Goal: Task Accomplishment & Management: Manage account settings

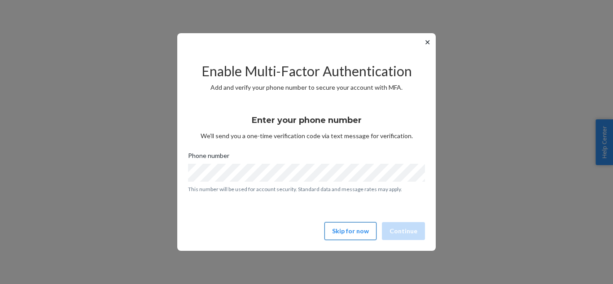
click at [365, 229] on button "Skip for now" at bounding box center [351, 231] width 52 height 18
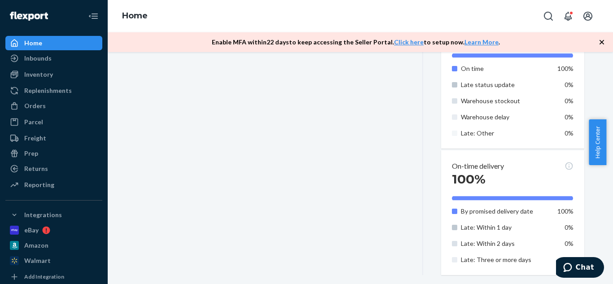
scroll to position [535, 0]
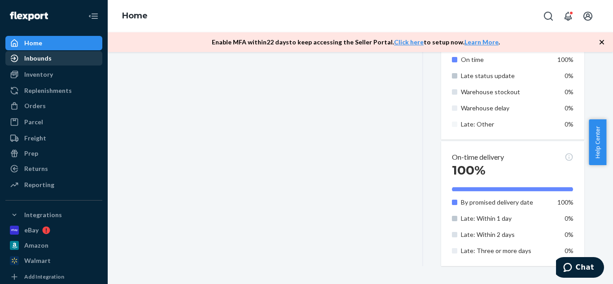
click at [48, 58] on div "Inbounds" at bounding box center [37, 58] width 27 height 9
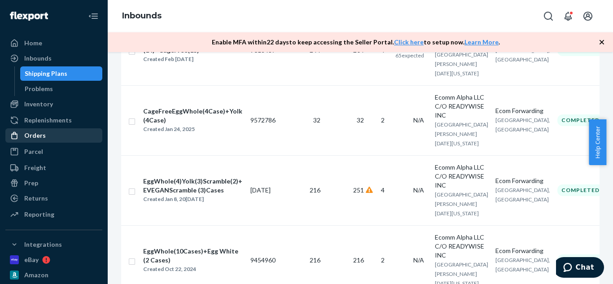
click at [44, 137] on div "Orders" at bounding box center [53, 135] width 95 height 13
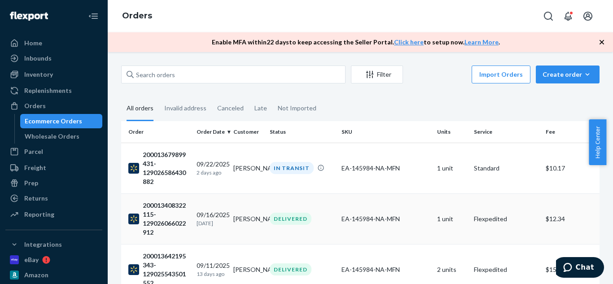
scroll to position [155, 0]
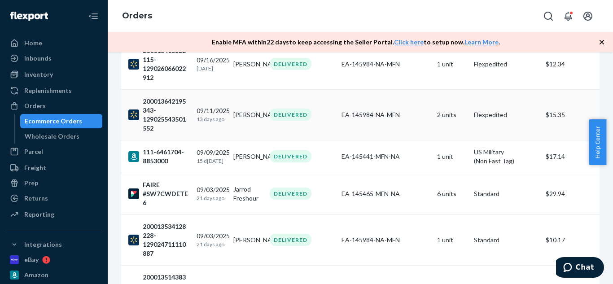
click at [161, 114] on div "200013642195343-129025543501552" at bounding box center [158, 115] width 61 height 36
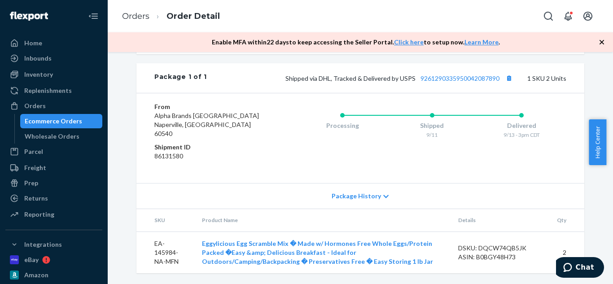
scroll to position [400, 0]
click at [372, 202] on div "Package History" at bounding box center [360, 196] width 448 height 26
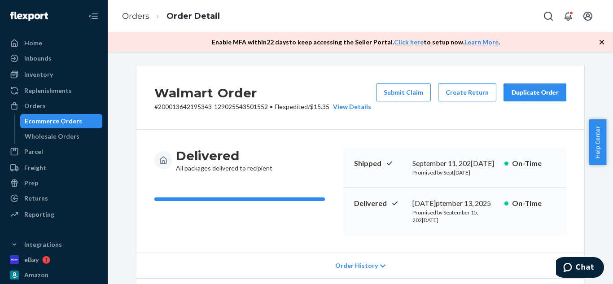
scroll to position [66, 0]
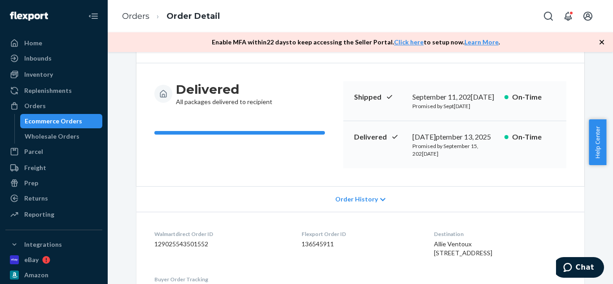
click at [380, 197] on icon at bounding box center [382, 200] width 5 height 6
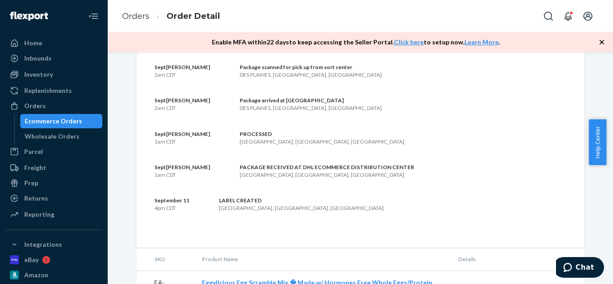
scroll to position [1145, 0]
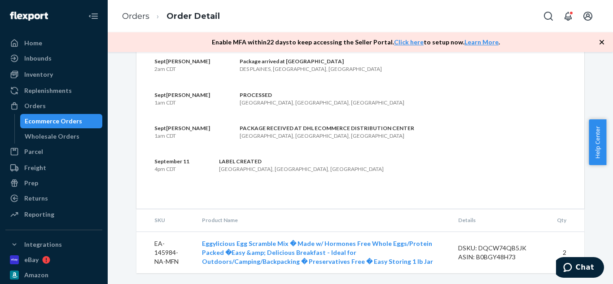
click at [416, 216] on th "Product Name" at bounding box center [323, 220] width 256 height 22
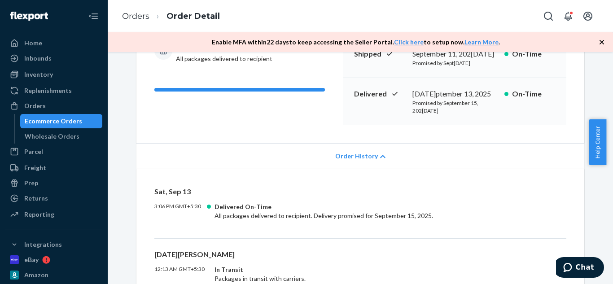
scroll to position [0, 0]
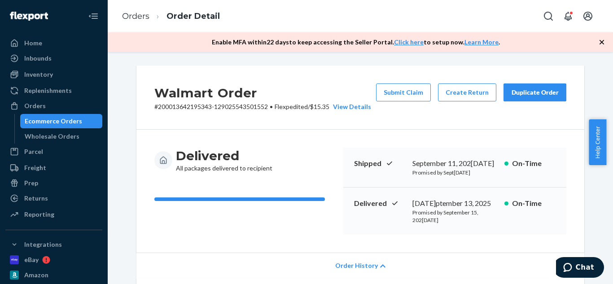
click at [36, 119] on div "Ecommerce Orders" at bounding box center [53, 121] width 57 height 9
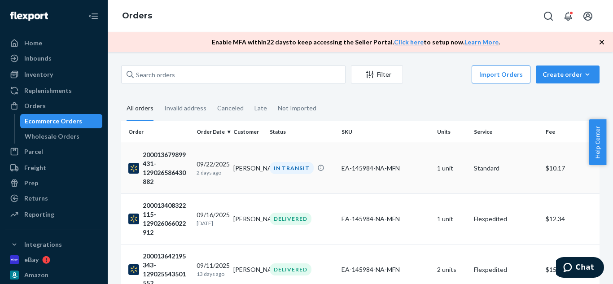
click at [245, 171] on td "[PERSON_NAME]" at bounding box center [248, 168] width 37 height 51
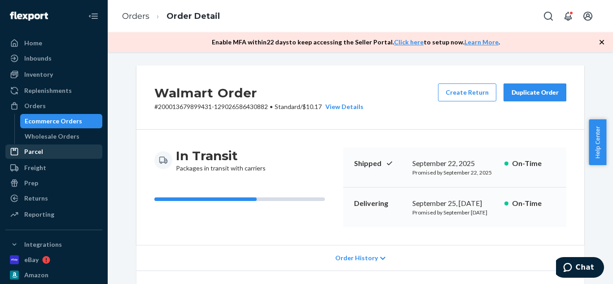
click at [37, 148] on div "Parcel" at bounding box center [33, 151] width 19 height 9
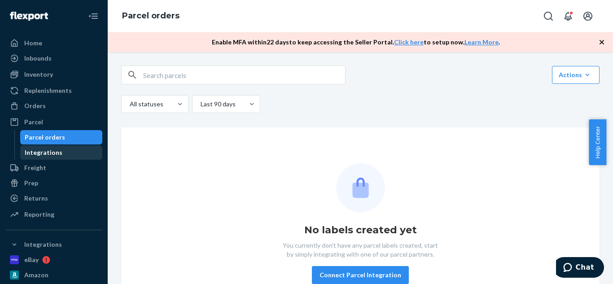
click at [34, 157] on div "Integrations" at bounding box center [61, 152] width 81 height 13
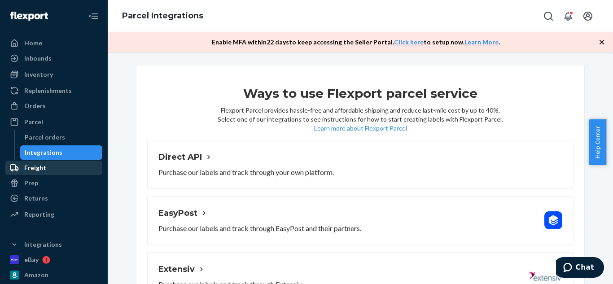
click at [38, 168] on div "Freight" at bounding box center [35, 167] width 22 height 9
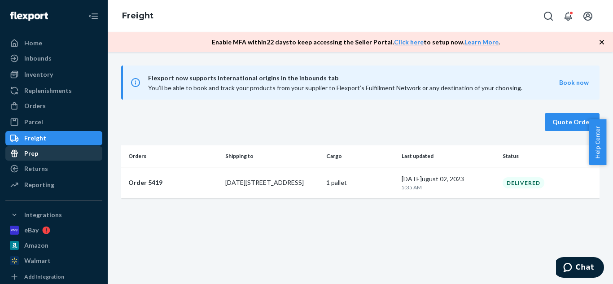
click at [40, 156] on div "Prep" at bounding box center [53, 153] width 95 height 13
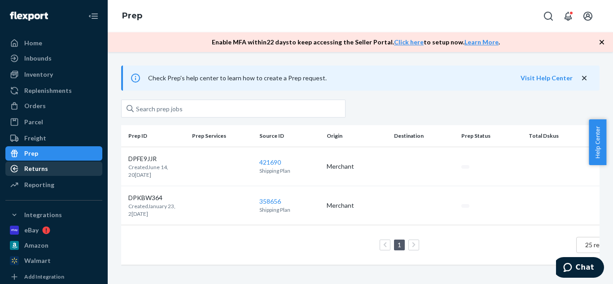
click at [33, 166] on div "Returns" at bounding box center [36, 168] width 24 height 9
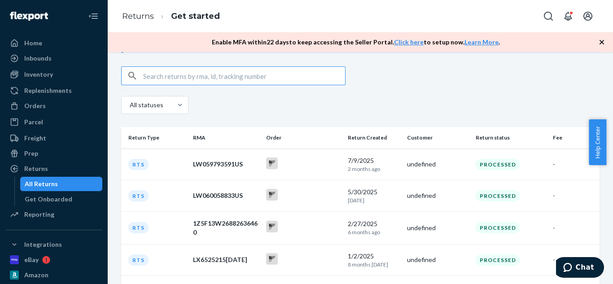
scroll to position [47, 0]
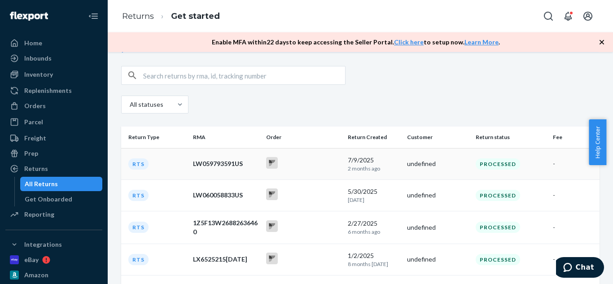
click at [272, 163] on icon at bounding box center [272, 161] width 6 height 3
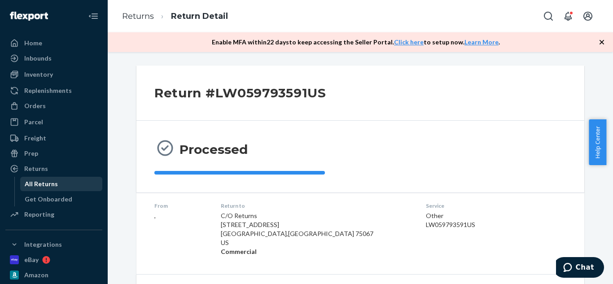
click at [36, 185] on div "All Returns" at bounding box center [41, 184] width 33 height 9
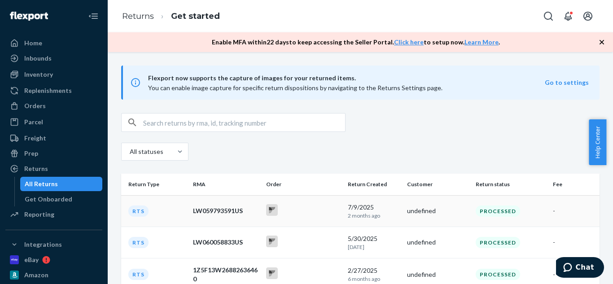
click at [207, 211] on div "LW059793591US" at bounding box center [226, 211] width 66 height 9
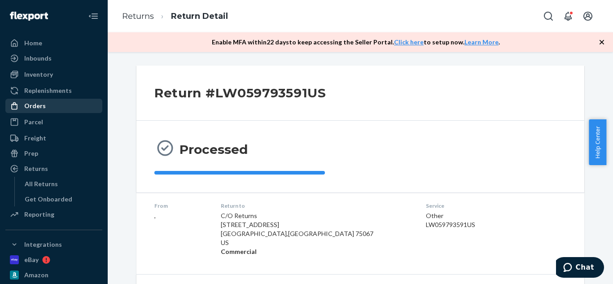
click at [36, 109] on div "Orders" at bounding box center [35, 105] width 22 height 9
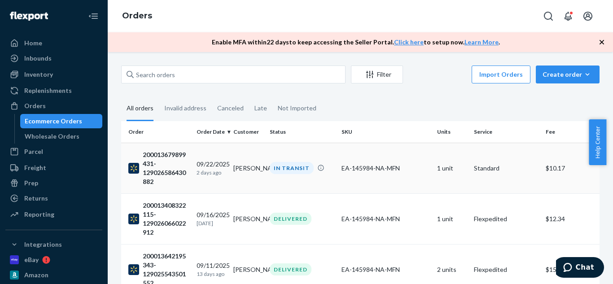
click at [170, 154] on div "200013679899431-129026586430882" at bounding box center [158, 168] width 61 height 36
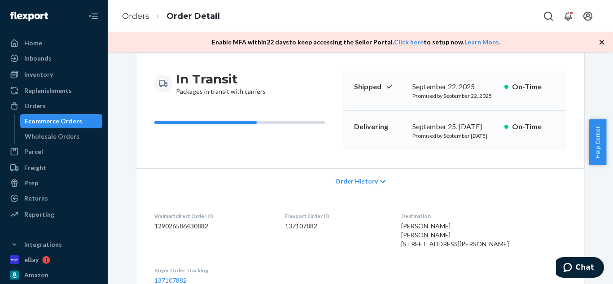
scroll to position [114, 0]
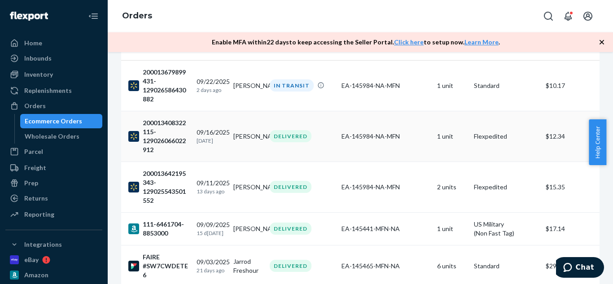
scroll to position [93, 0]
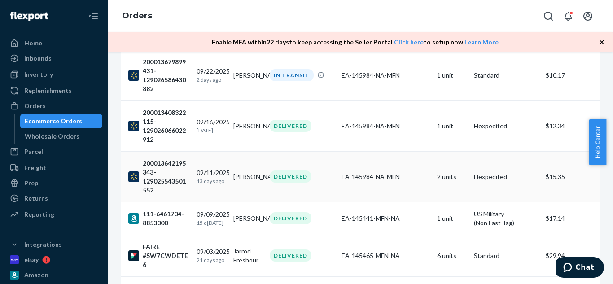
click at [214, 174] on div "09/11/202[DATE]ago" at bounding box center [212, 176] width 30 height 17
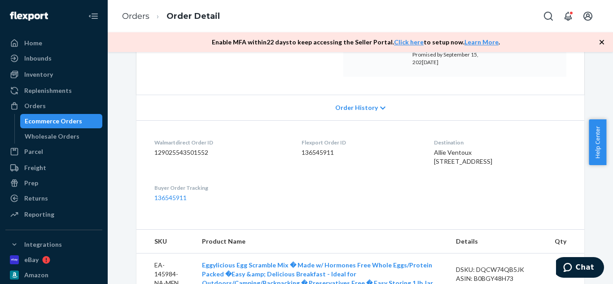
scroll to position [194, 0]
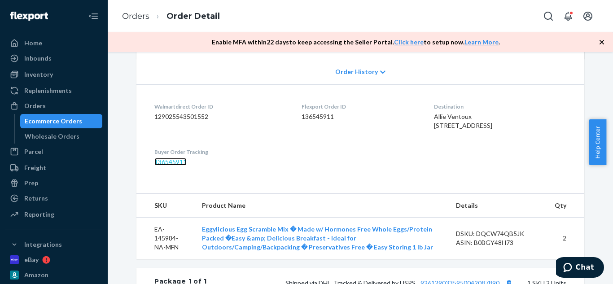
click at [176, 166] on link "136545911" at bounding box center [170, 162] width 32 height 8
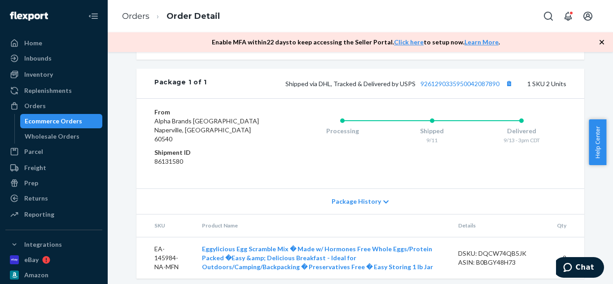
scroll to position [400, 0]
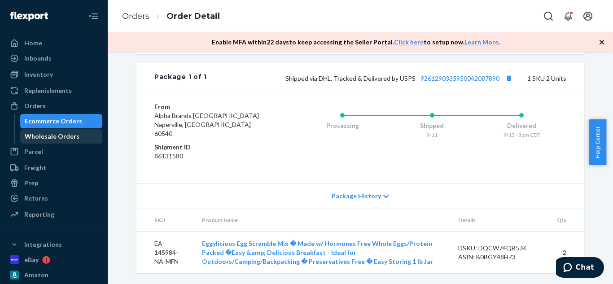
click at [69, 136] on div "Wholesale Orders" at bounding box center [52, 136] width 55 height 9
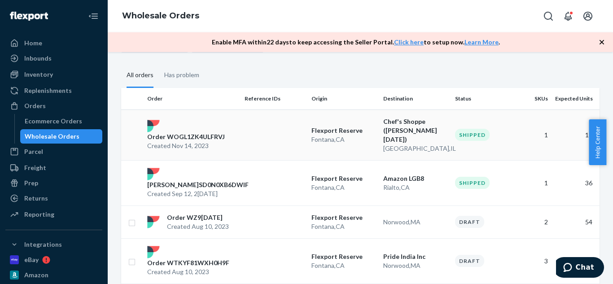
scroll to position [62, 0]
click at [415, 143] on p "[GEOGRAPHIC_DATA] , [GEOGRAPHIC_DATA]" at bounding box center [415, 147] width 65 height 9
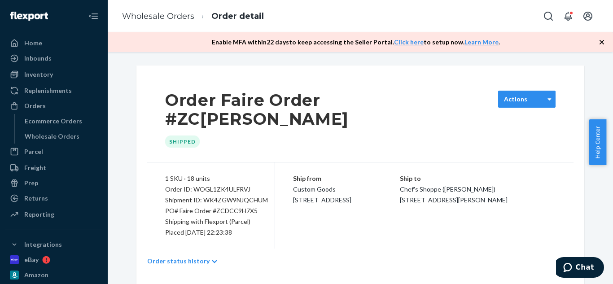
click at [527, 100] on div "Actions" at bounding box center [521, 99] width 45 height 9
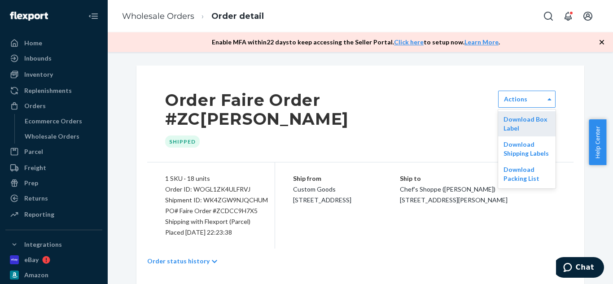
click at [528, 126] on div "Download Box Label" at bounding box center [526, 123] width 57 height 25
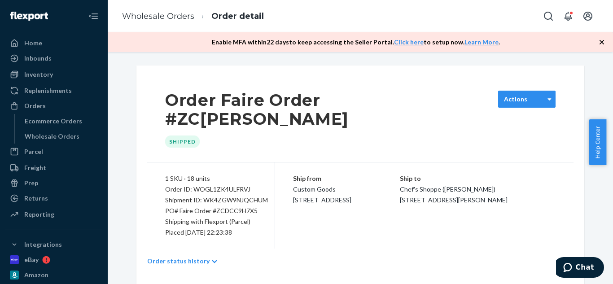
click at [532, 96] on div "[PERSON_NAME]d [DATE]" at bounding box center [521, 99] width 45 height 9
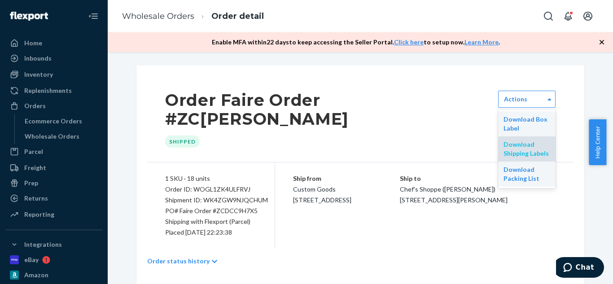
click at [514, 153] on link "Download Shipping Labels" at bounding box center [526, 149] width 45 height 17
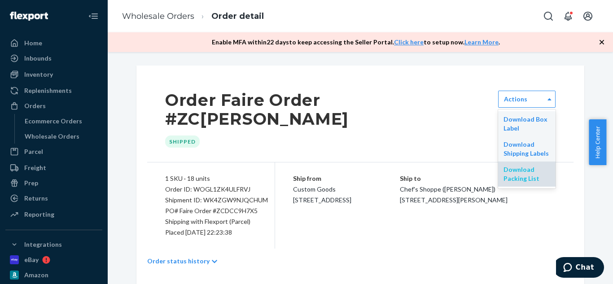
click at [525, 172] on link "Download Packing List" at bounding box center [522, 174] width 36 height 17
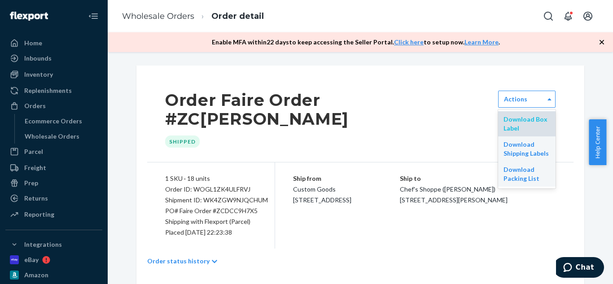
click at [516, 119] on link "Download Box Label" at bounding box center [526, 123] width 44 height 17
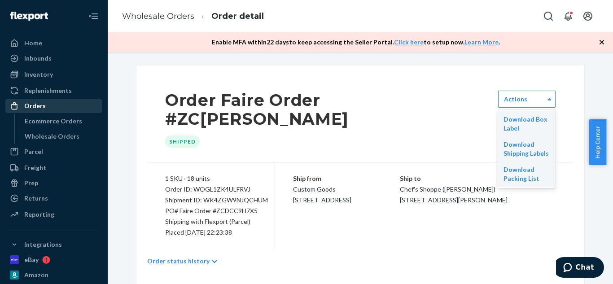
click at [39, 106] on div "Orders" at bounding box center [35, 105] width 22 height 9
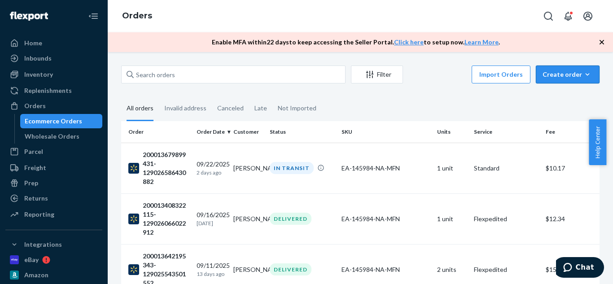
click at [572, 78] on div "Create order" at bounding box center [568, 74] width 50 height 9
click at [571, 93] on span "Ecommerce order" at bounding box center [574, 96] width 56 height 6
click at [139, 132] on th "Order" at bounding box center [157, 132] width 72 height 22
click at [224, 133] on th "Order Date" at bounding box center [211, 132] width 37 height 22
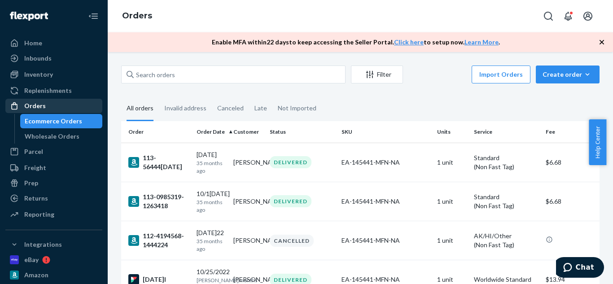
click at [49, 107] on div "Orders" at bounding box center [53, 106] width 95 height 13
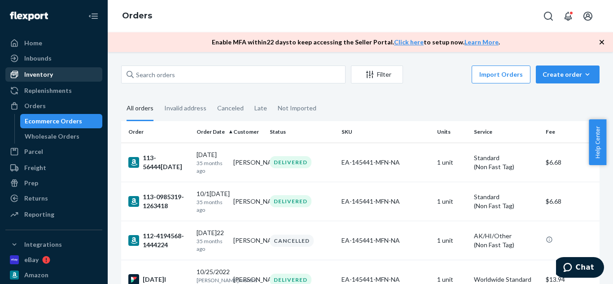
click at [33, 76] on div "Inventory" at bounding box center [38, 74] width 29 height 9
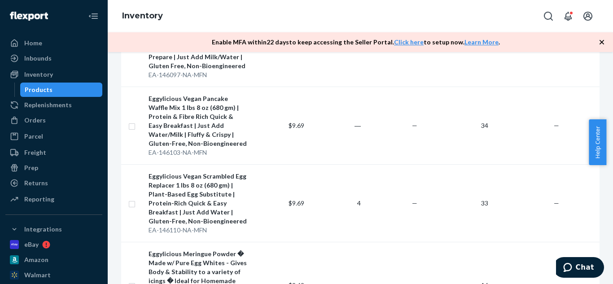
scroll to position [687, 0]
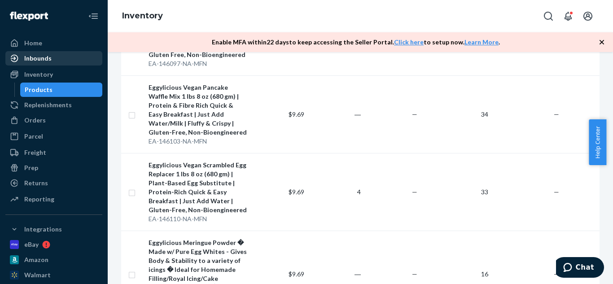
click at [43, 54] on div "Inbounds" at bounding box center [37, 58] width 27 height 9
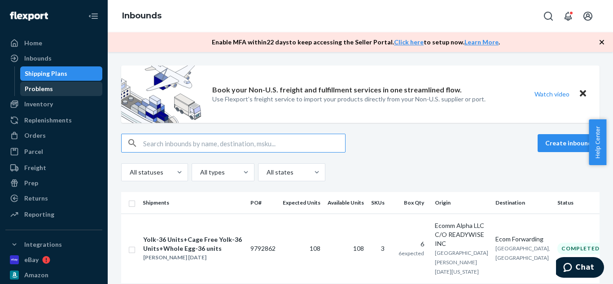
click at [44, 89] on div "Problems" at bounding box center [39, 88] width 28 height 9
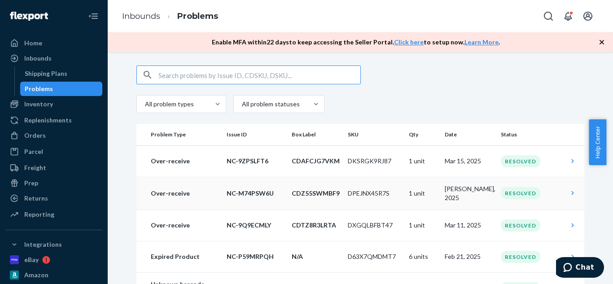
scroll to position [153, 0]
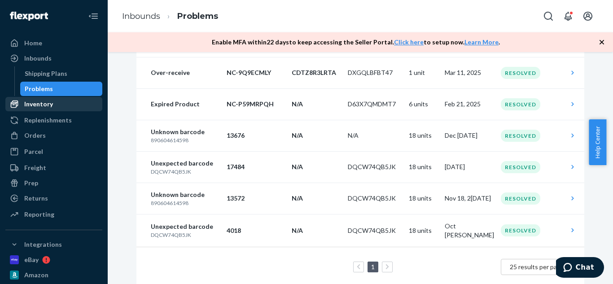
click at [32, 102] on div "Inventory" at bounding box center [38, 104] width 29 height 9
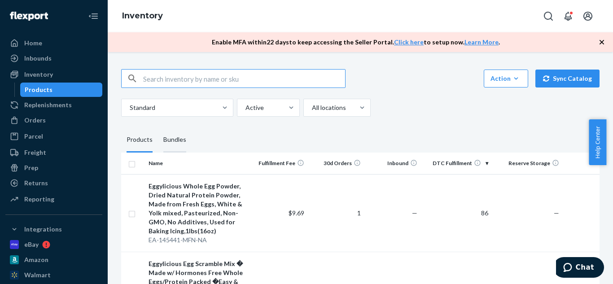
click at [172, 143] on div "Bundles" at bounding box center [174, 140] width 23 height 25
click at [158, 128] on input "Bundles" at bounding box center [158, 128] width 0 height 0
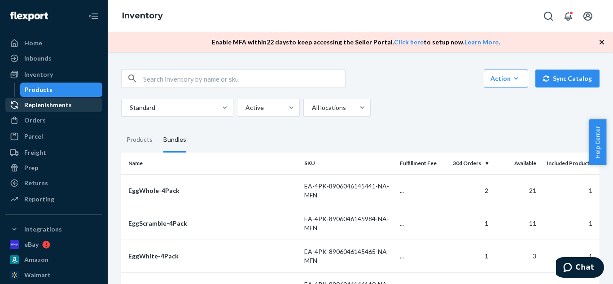
click at [65, 106] on div "Replenishments" at bounding box center [48, 105] width 48 height 9
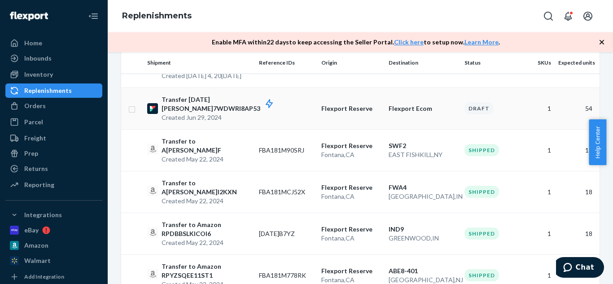
scroll to position [138, 0]
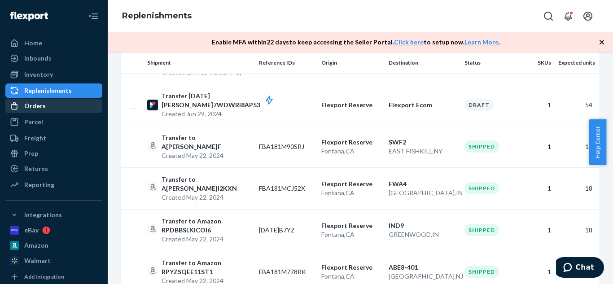
click at [30, 105] on div "Orders" at bounding box center [35, 105] width 22 height 9
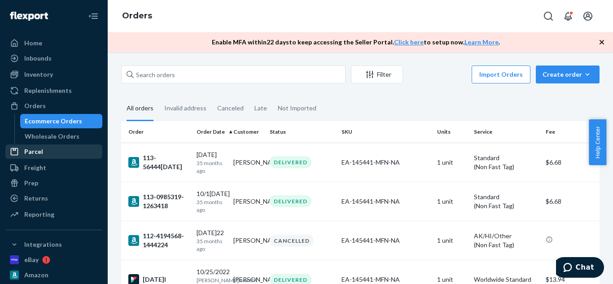
click at [36, 153] on div "Parcel" at bounding box center [33, 151] width 19 height 9
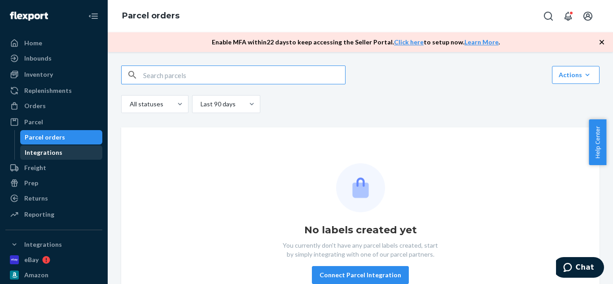
click at [58, 152] on div "Integrations" at bounding box center [44, 152] width 38 height 9
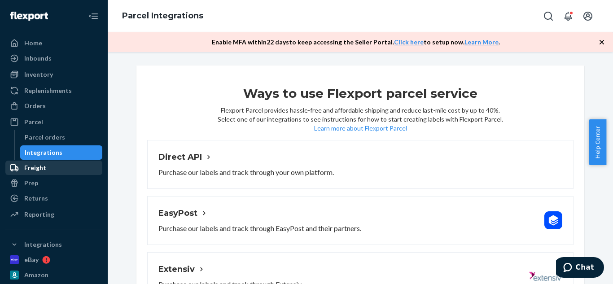
click at [40, 172] on div "Freight" at bounding box center [35, 167] width 22 height 9
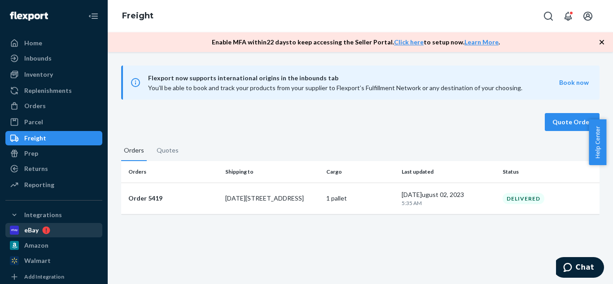
click at [33, 232] on div "eBay" at bounding box center [31, 230] width 14 height 9
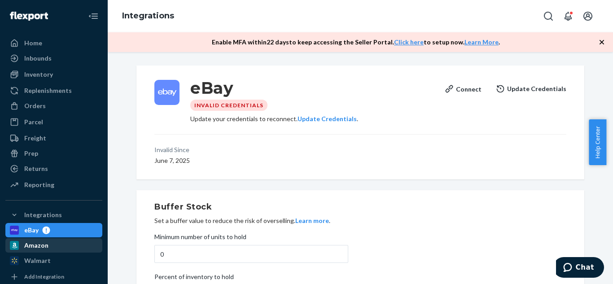
click at [33, 243] on div "Amazon" at bounding box center [36, 245] width 24 height 9
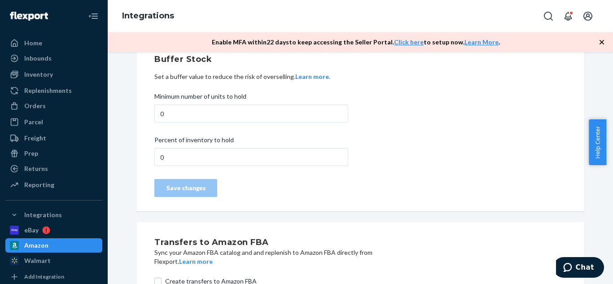
scroll to position [195, 0]
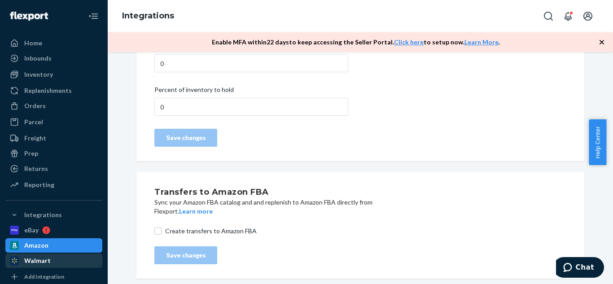
click at [61, 260] on div "Walmart" at bounding box center [53, 261] width 95 height 13
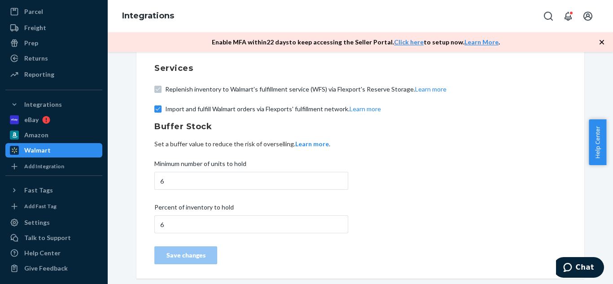
scroll to position [113, 0]
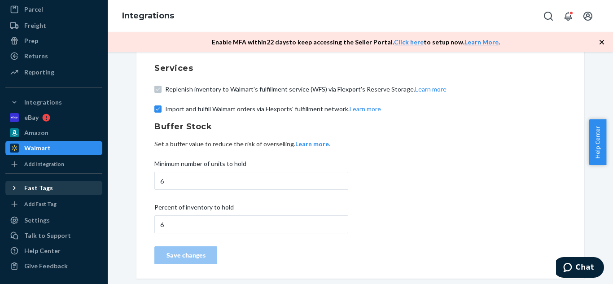
click at [37, 185] on div "Fast Tags" at bounding box center [38, 188] width 29 height 9
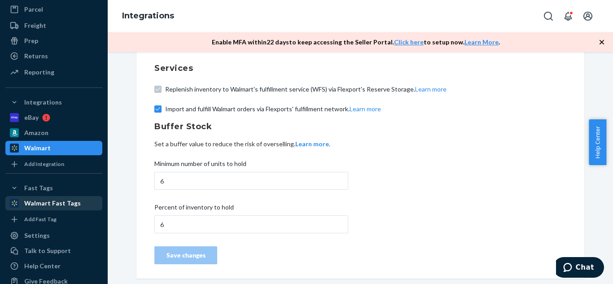
click at [60, 201] on div "Walmart Fast Tags" at bounding box center [52, 203] width 57 height 9
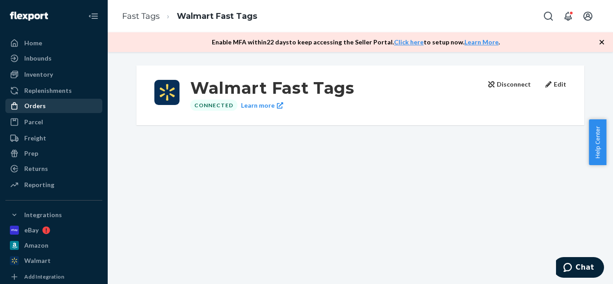
click at [33, 104] on div "Orders" at bounding box center [35, 105] width 22 height 9
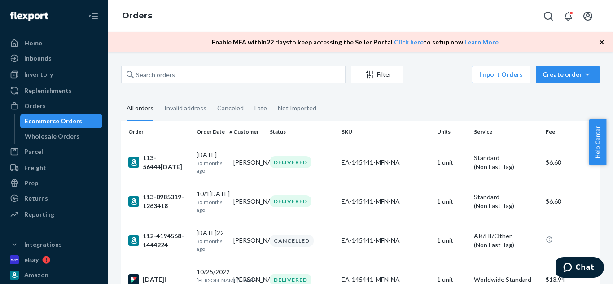
click at [220, 130] on th "Order Date" at bounding box center [211, 132] width 37 height 22
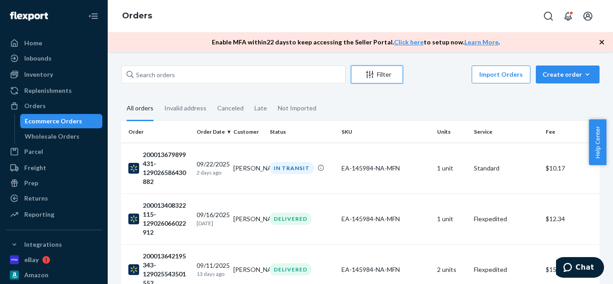
click at [388, 69] on button "Filter" at bounding box center [377, 75] width 52 height 18
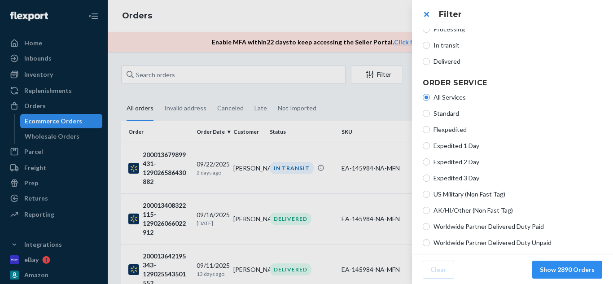
scroll to position [141, 0]
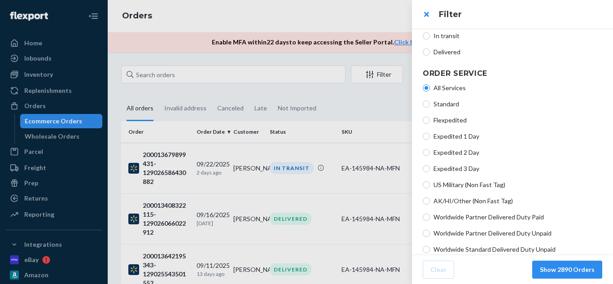
click at [366, 95] on div at bounding box center [306, 142] width 613 height 284
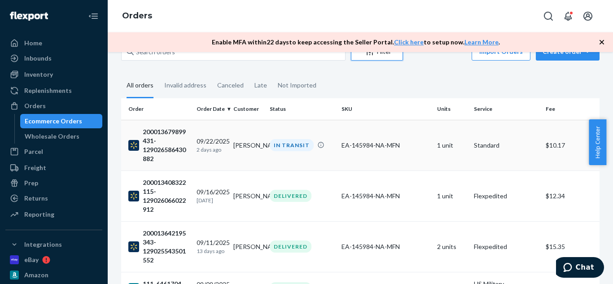
scroll to position [23, 0]
click at [266, 145] on td "IN TRANSIT" at bounding box center [302, 144] width 72 height 51
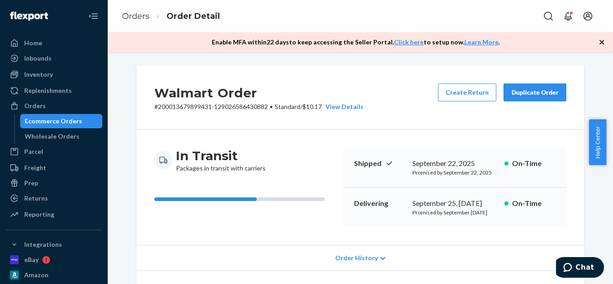
click at [49, 121] on div "Ecommerce Orders" at bounding box center [53, 121] width 57 height 9
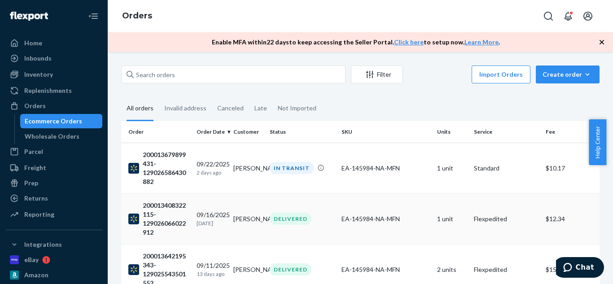
click at [180, 211] on div "200013408322115-129026066022912" at bounding box center [158, 219] width 61 height 36
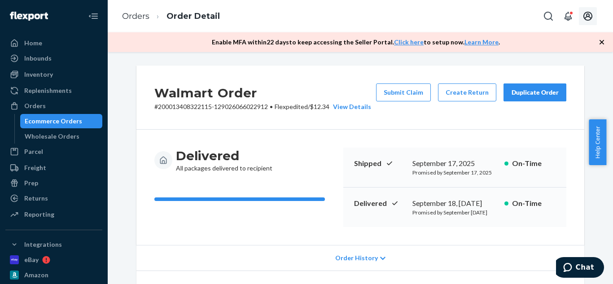
click at [588, 14] on icon "Open account menu" at bounding box center [588, 16] width 9 height 9
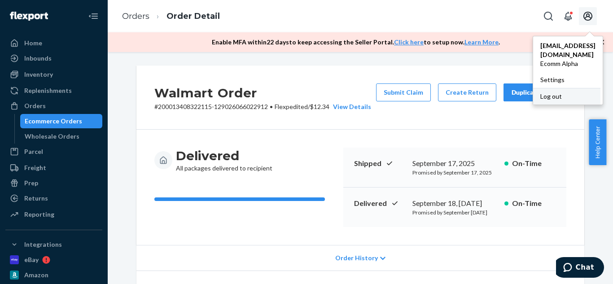
click at [545, 88] on div "Log out" at bounding box center [566, 96] width 67 height 17
